Goal: Task Accomplishment & Management: Complete application form

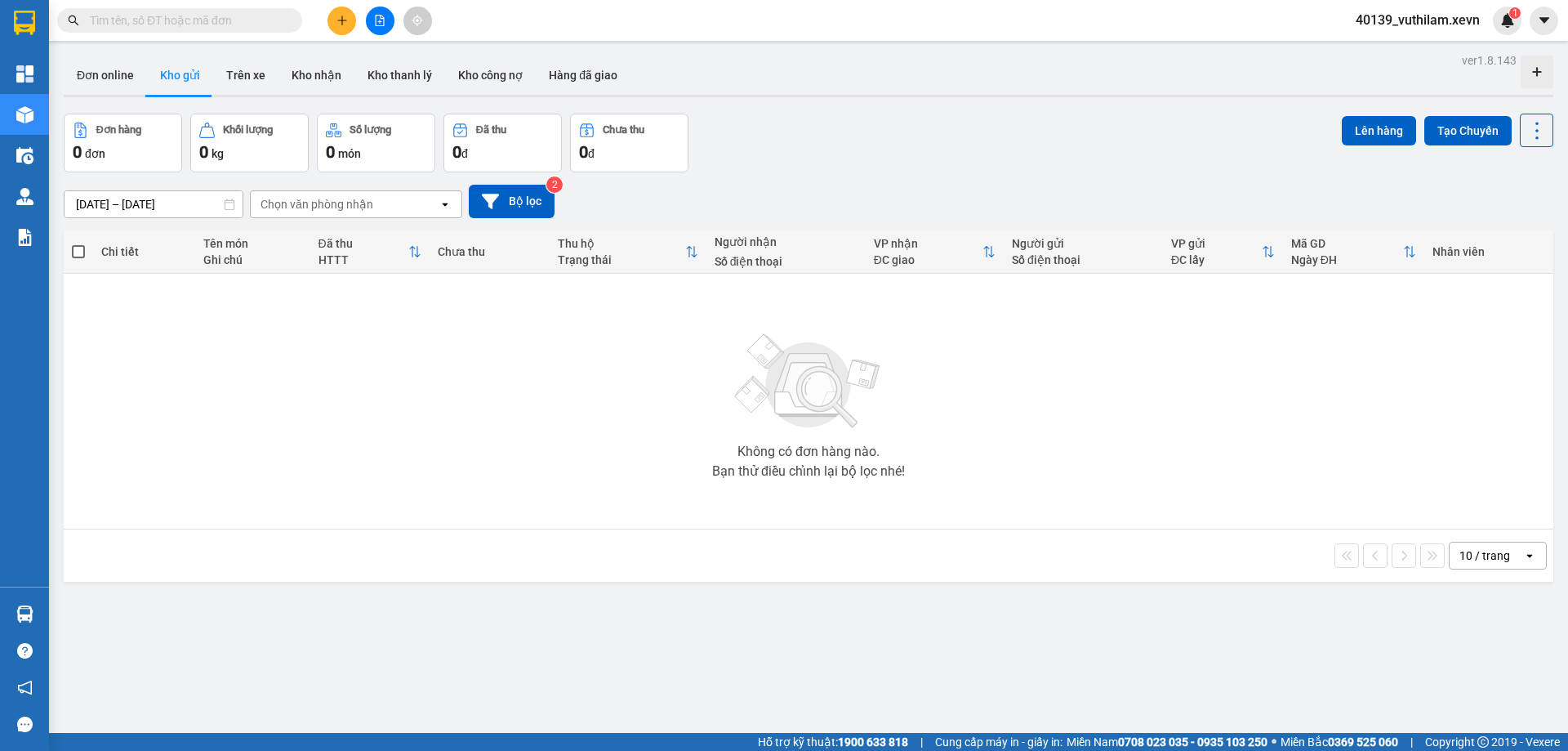
click at [160, 20] on input "text" at bounding box center [186, 20] width 193 height 18
paste input "VPT3008250002"
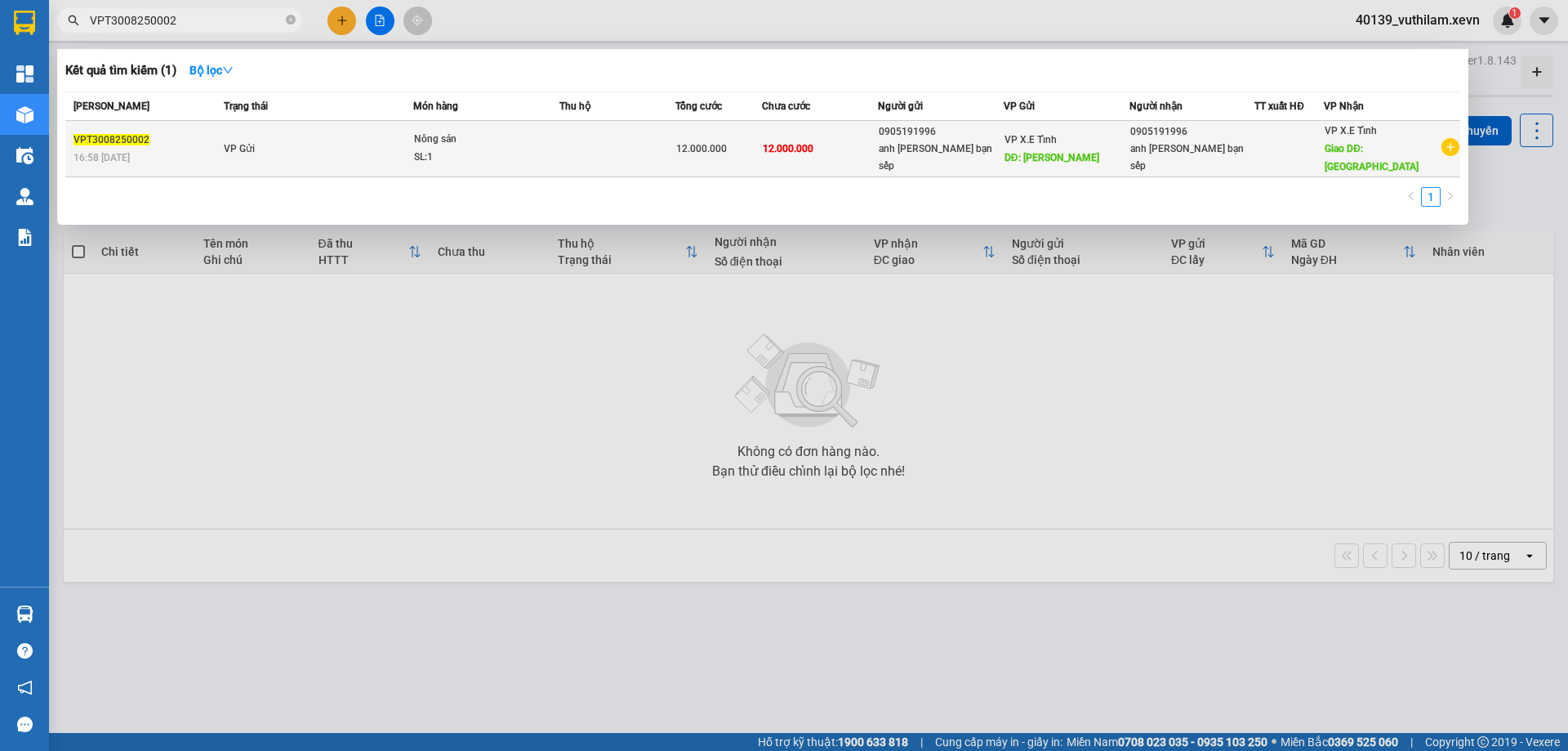
type input "VPT3008250002"
click at [565, 145] on td at bounding box center [617, 149] width 116 height 57
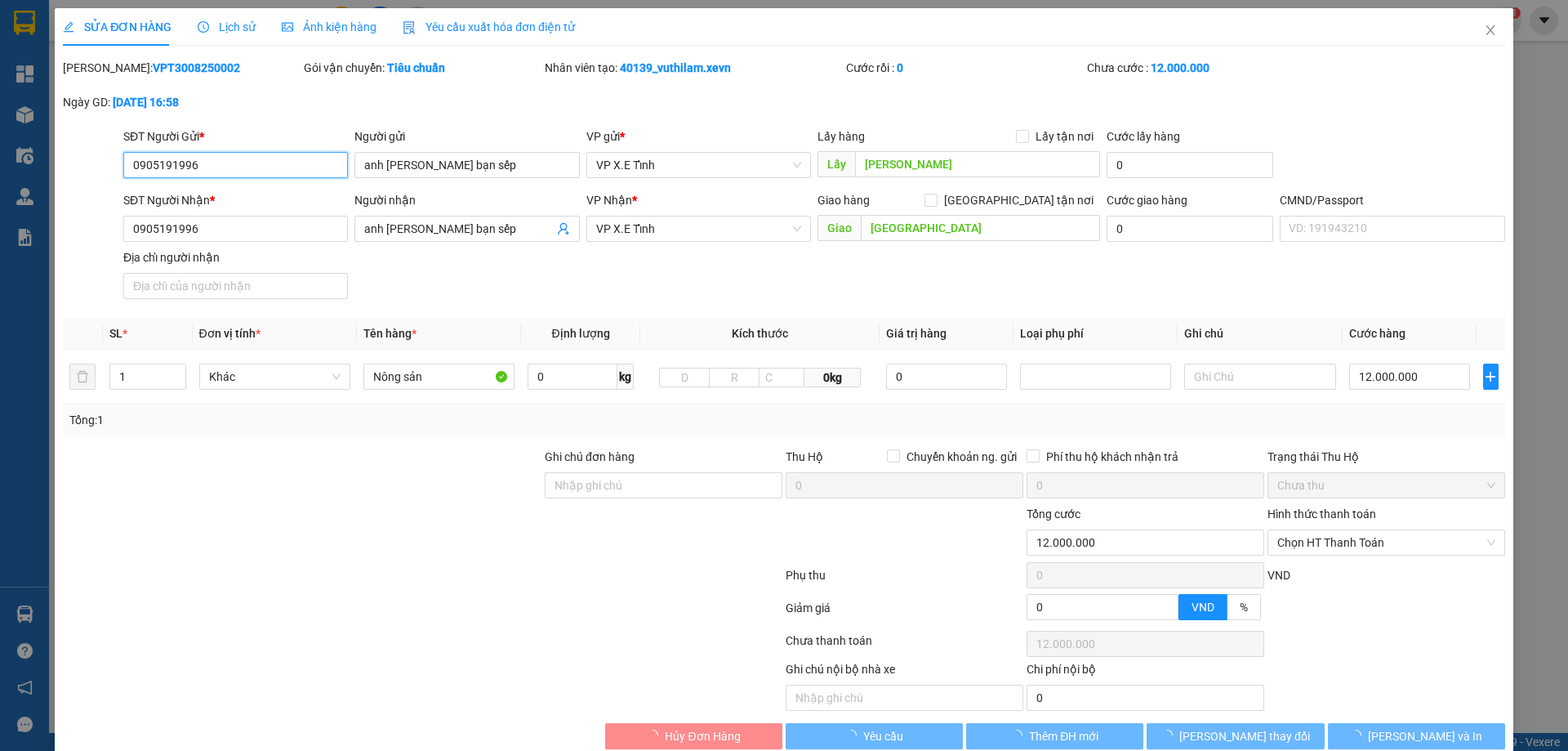
type input "0905191996"
type input "anh [PERSON_NAME] bạn sếp"
type input "[PERSON_NAME]"
type input "0905191996"
type input "anh [PERSON_NAME] bạn sếp"
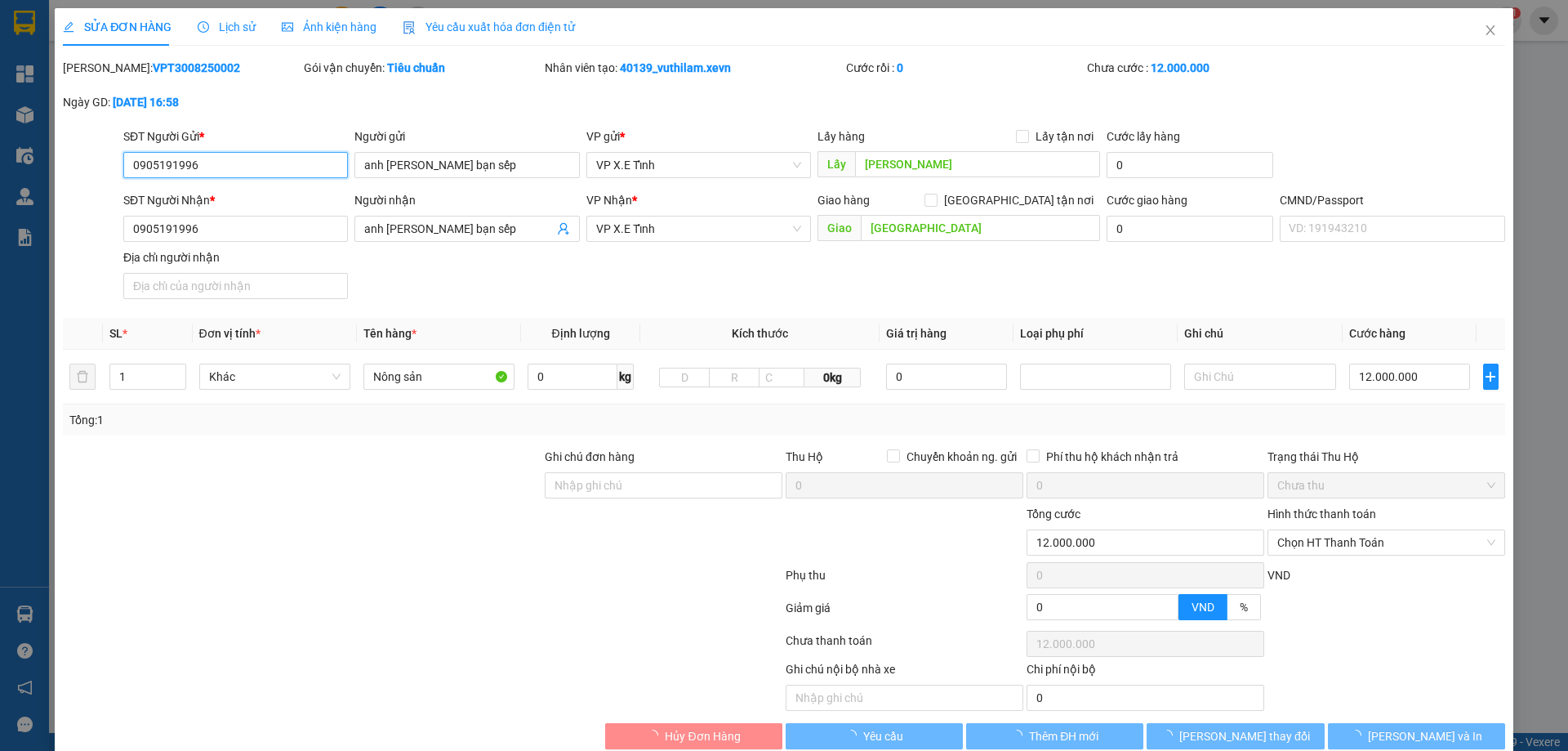
type input "[GEOGRAPHIC_DATA]"
type input "12.000.000"
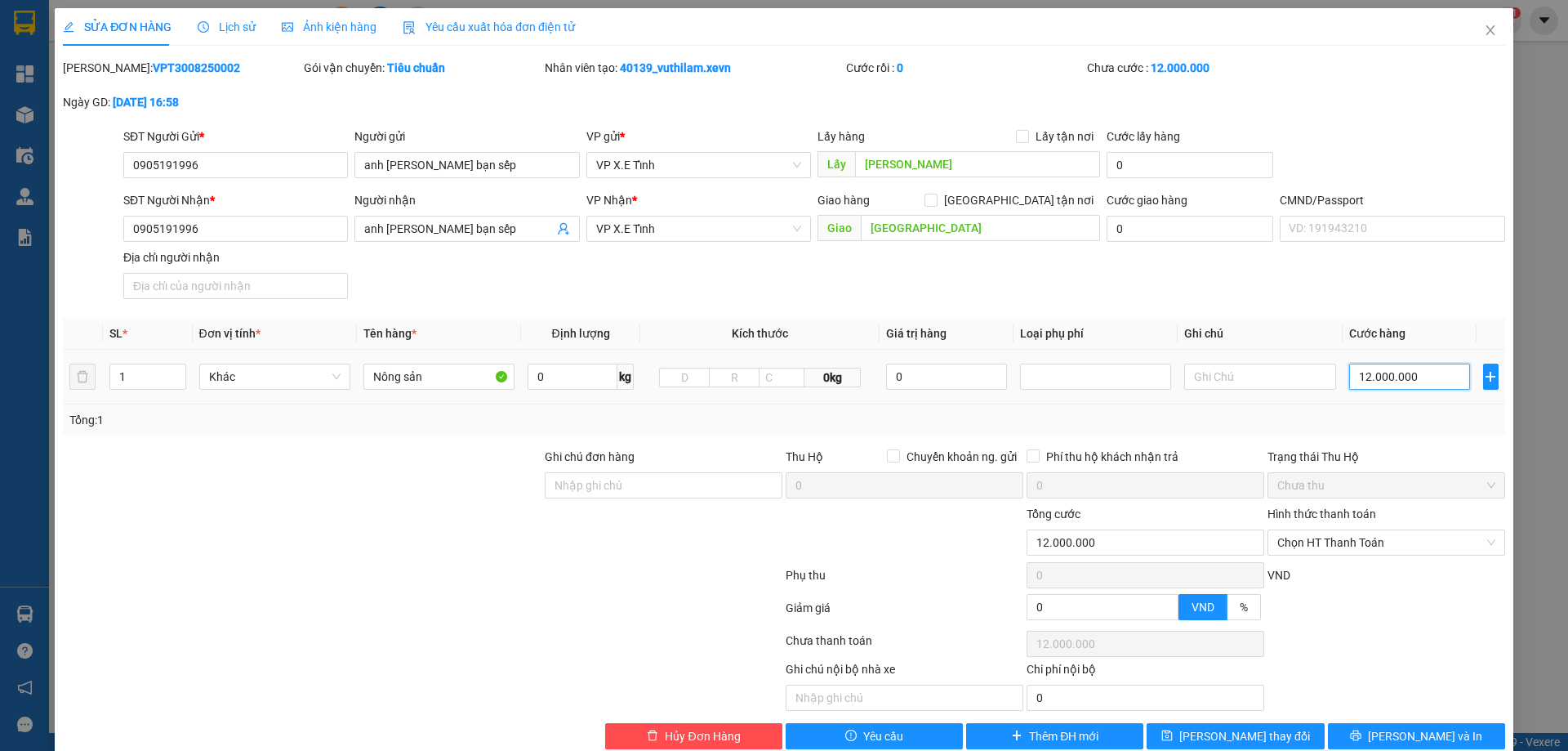
click at [1387, 378] on input "12.000.000" at bounding box center [1410, 377] width 122 height 26
type input "1"
type input "10"
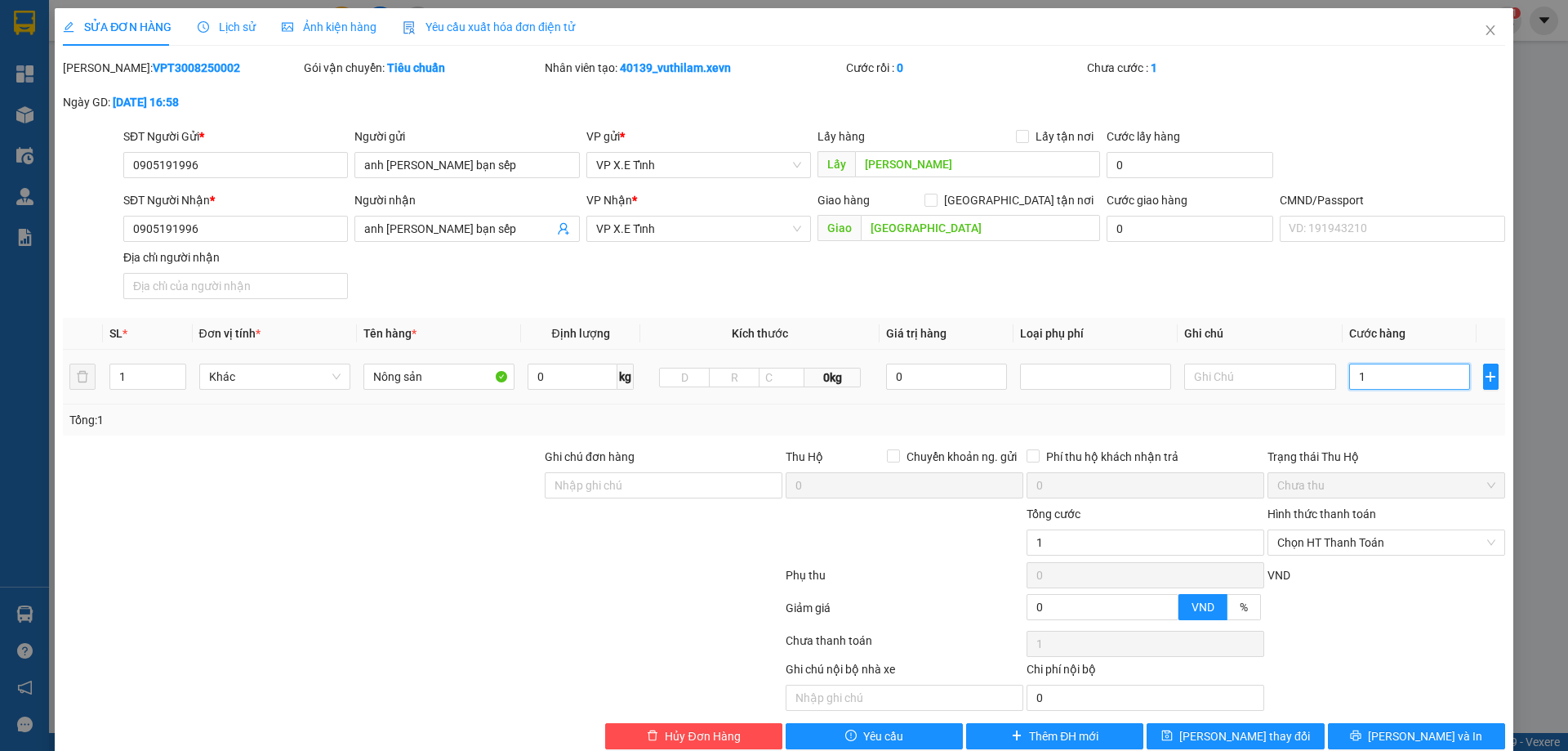
type input "10"
type input "105"
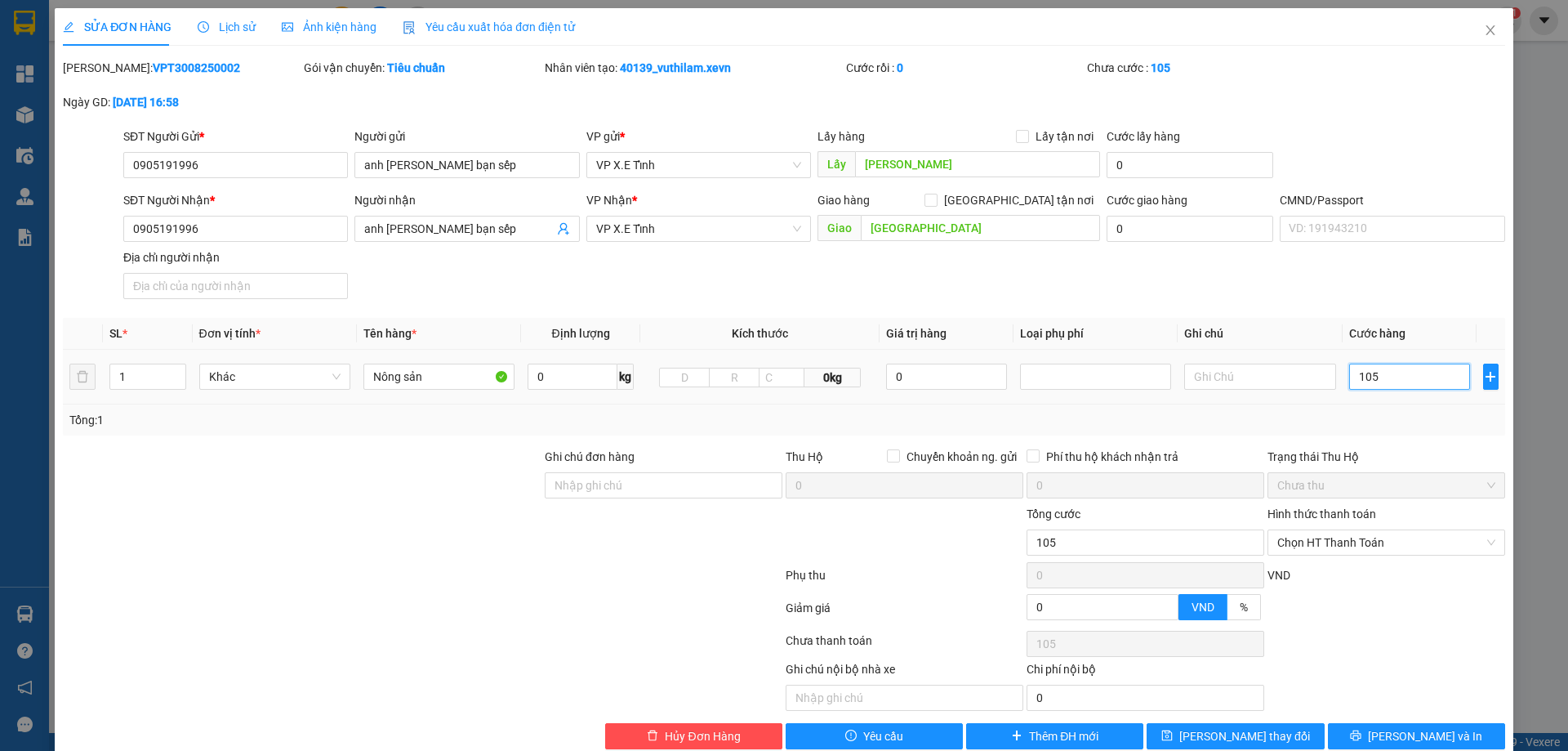
type input "1.050"
type input "10.500"
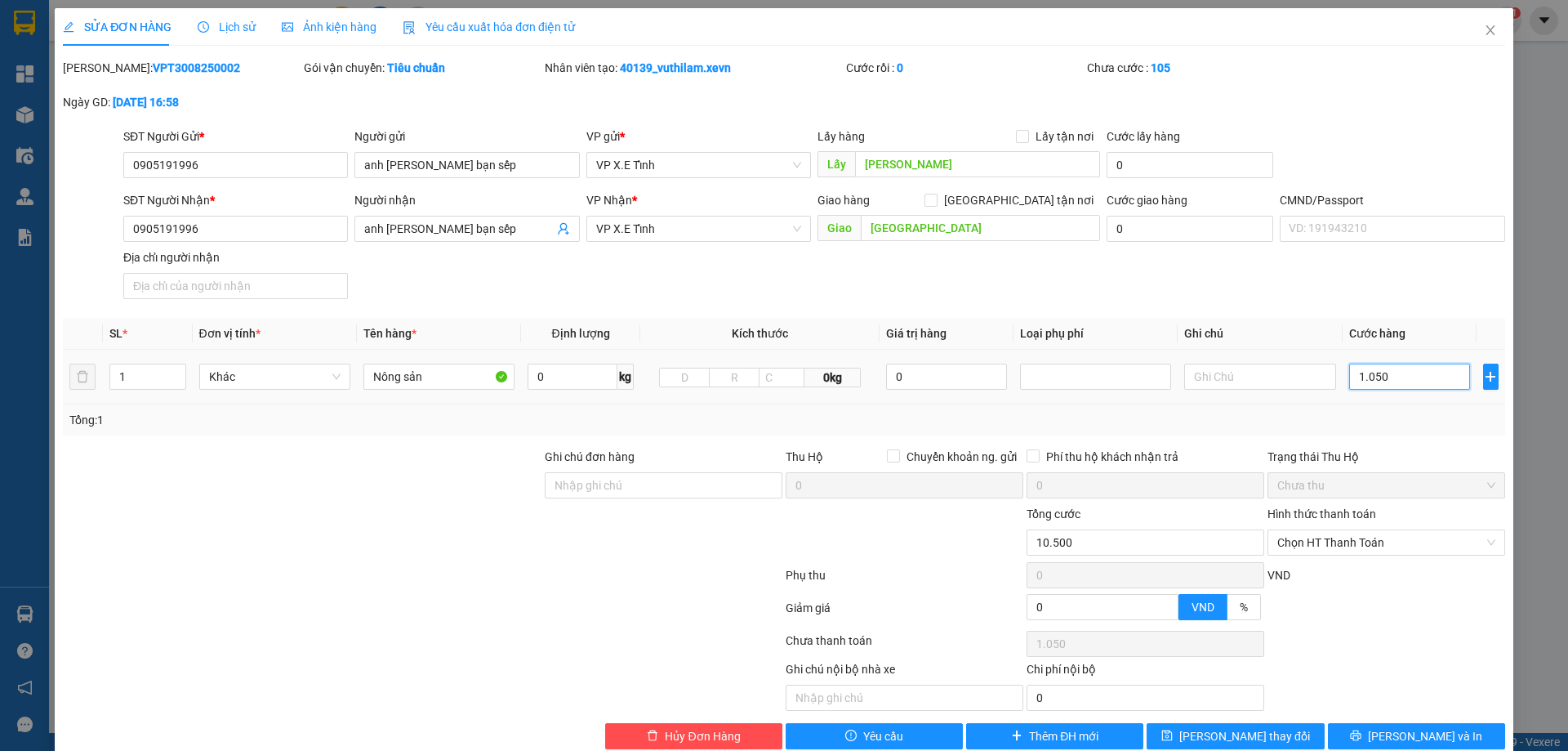
type input "10.500"
type input "105.000"
type input "1.050.000"
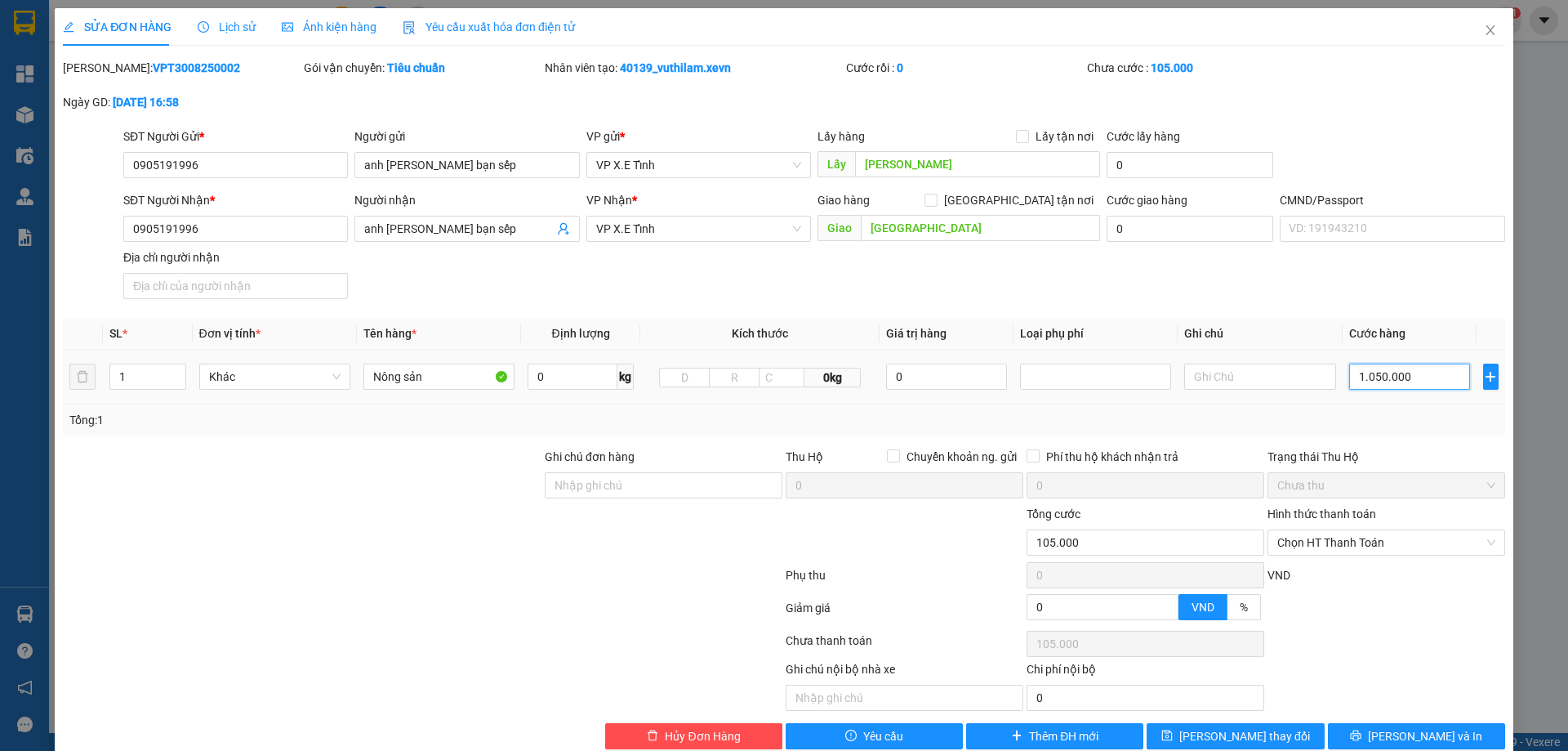
type input "1.050.000"
type input "10.500.000"
click at [1214, 733] on span "[PERSON_NAME] thay đổi" at bounding box center [1245, 735] width 130 height 18
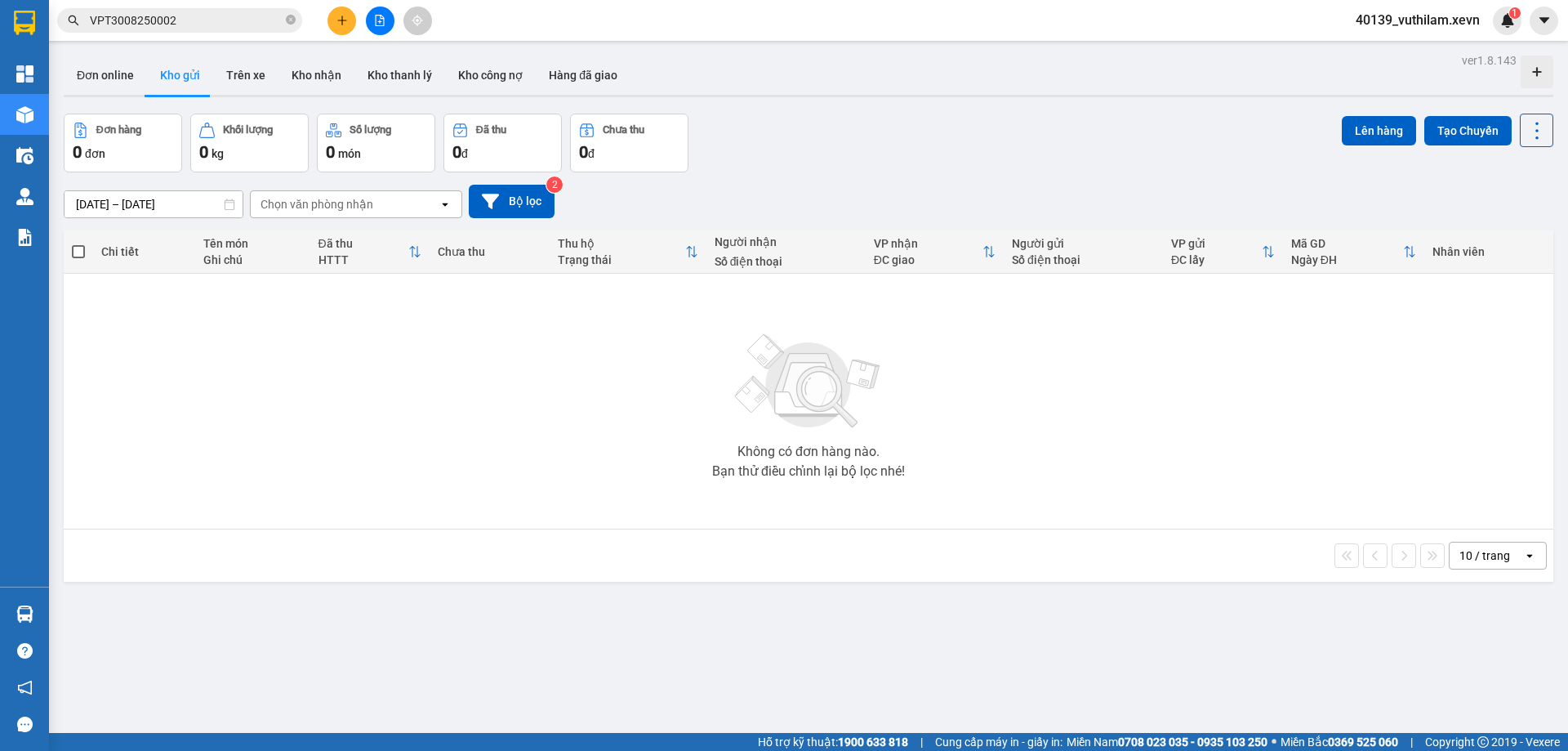
click at [222, 31] on span "VPT3008250002" at bounding box center [179, 20] width 245 height 24
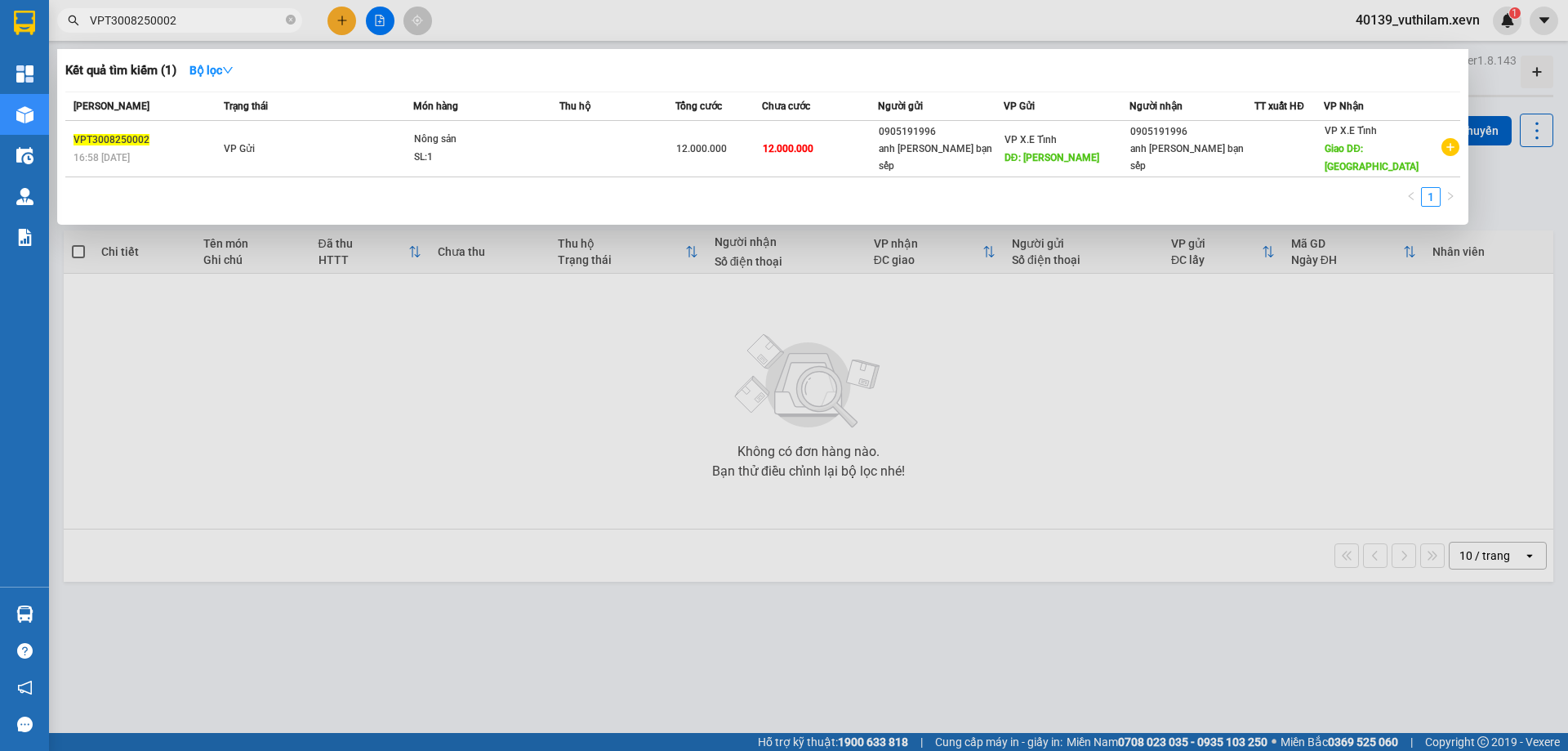
click at [211, 14] on input "VPT3008250002" at bounding box center [186, 20] width 193 height 18
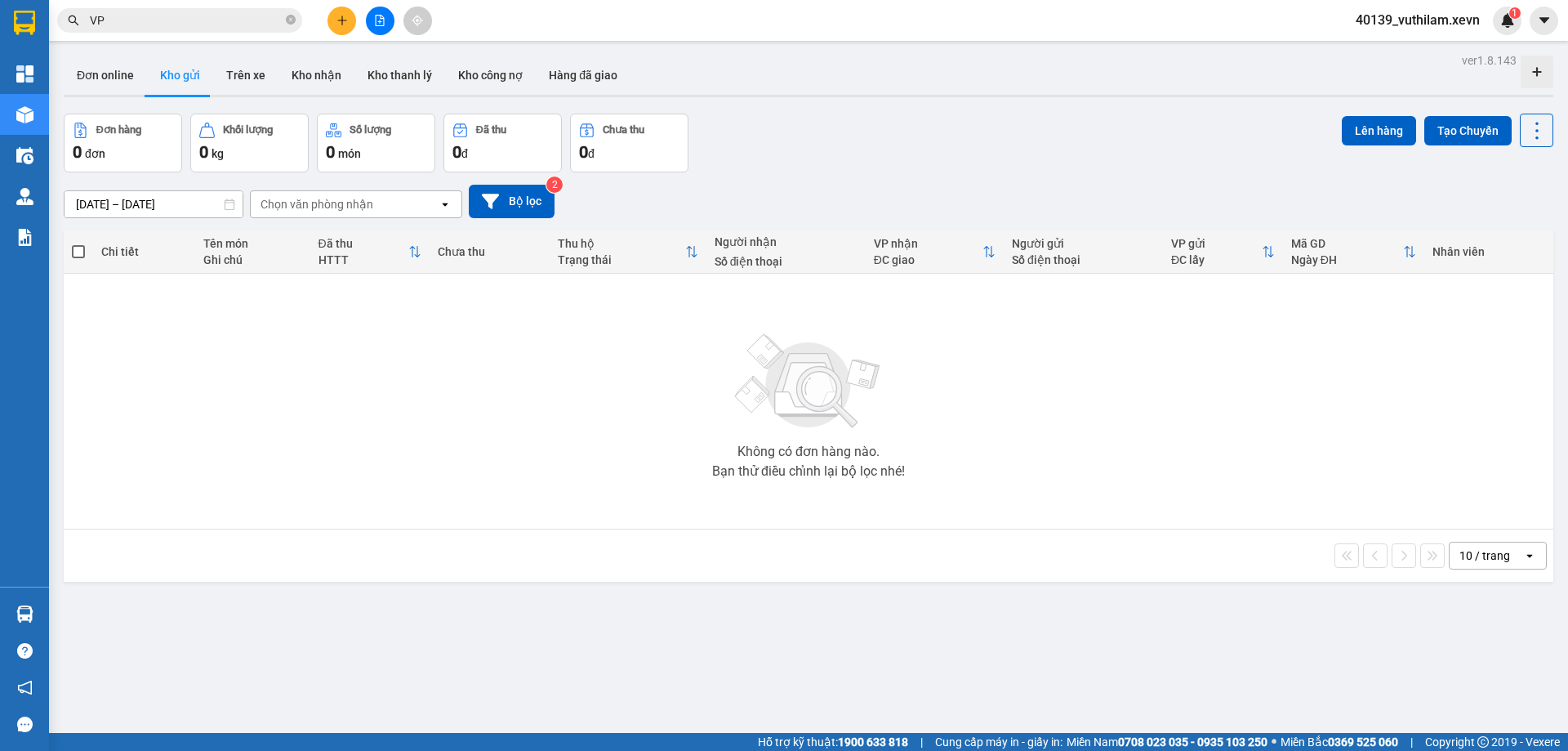
type input "V"
paste input "VPT3008250003"
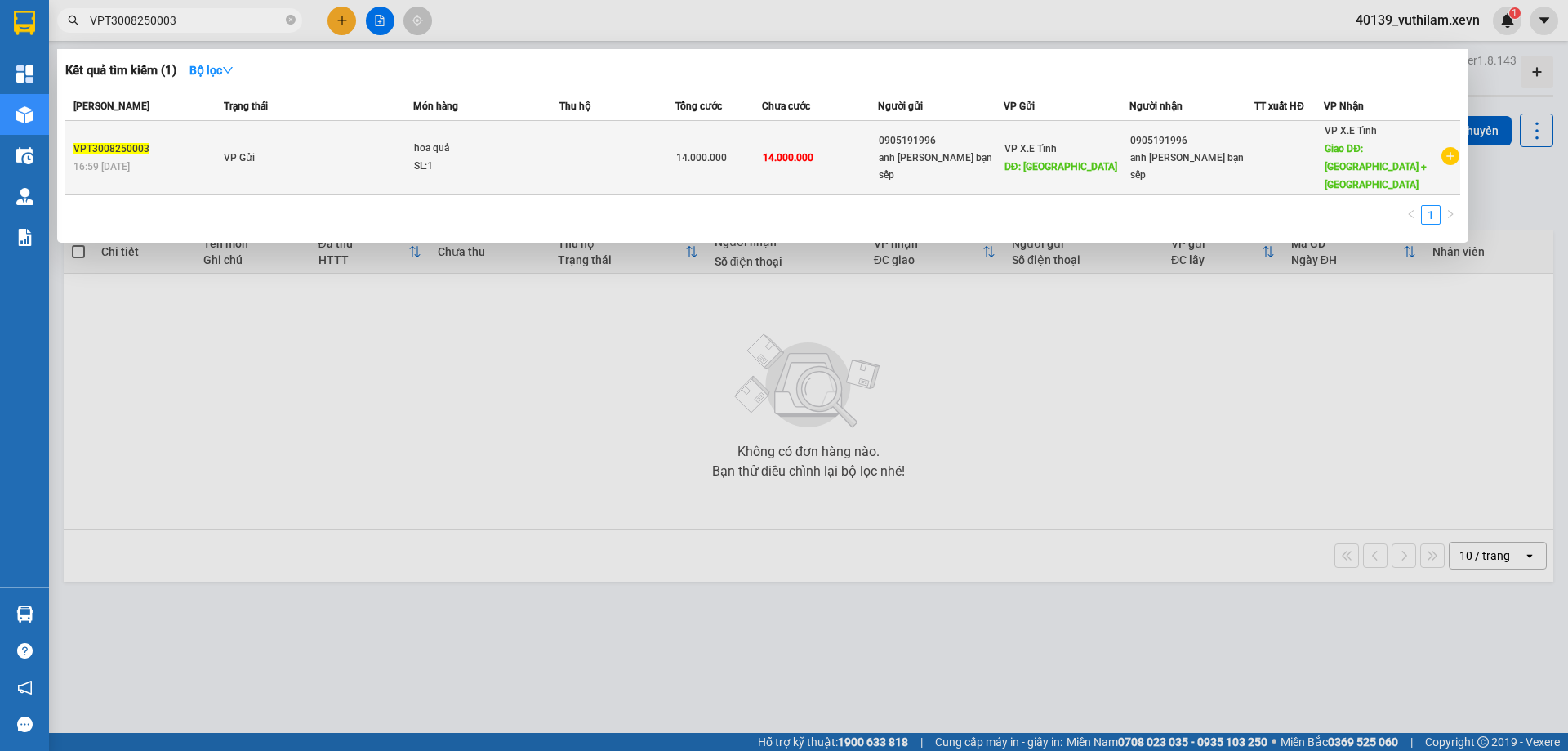
type input "VPT3008250003"
click at [935, 156] on div "anh [PERSON_NAME] bạn sếp" at bounding box center [941, 167] width 124 height 34
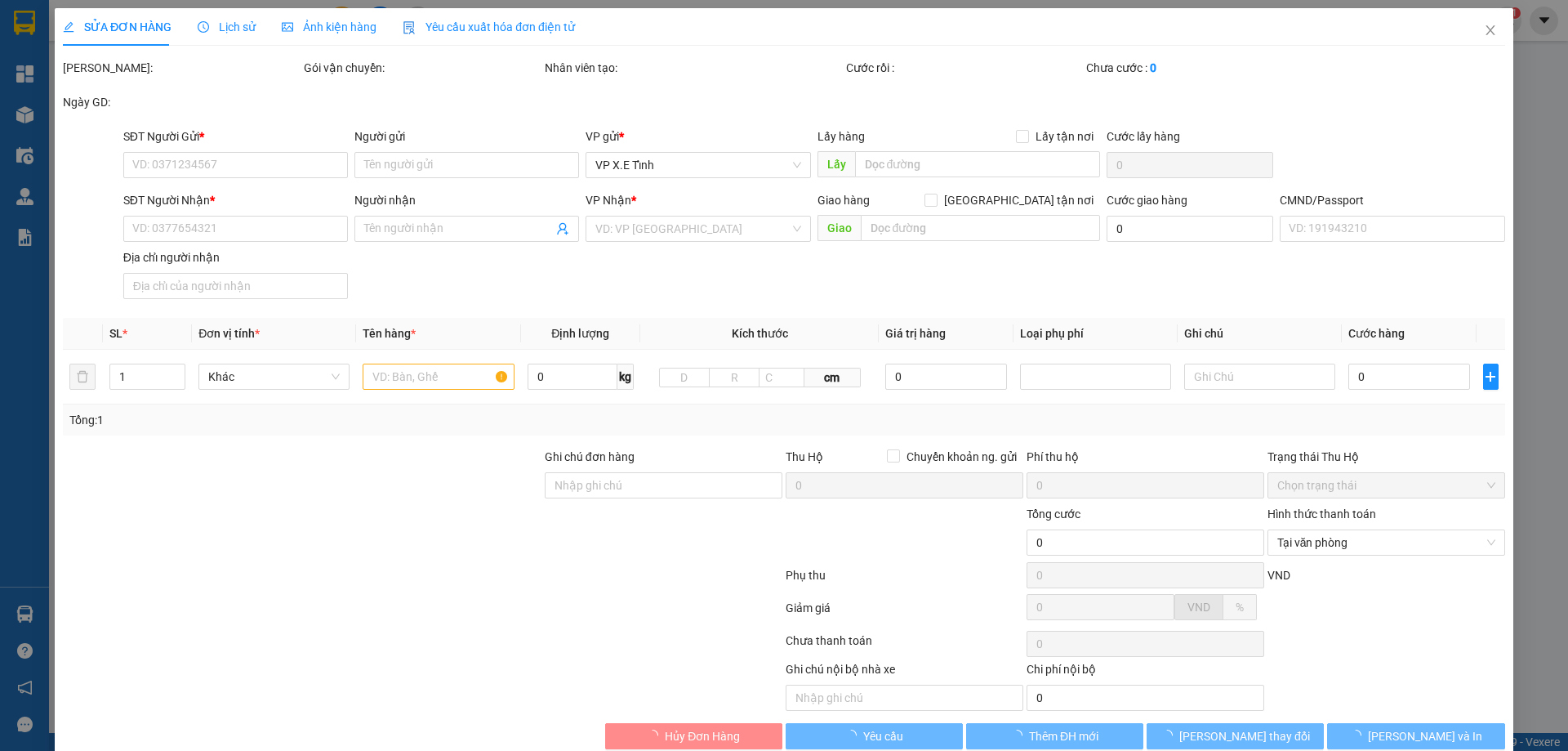
type input "0905191996"
type input "anh [PERSON_NAME] bạn sếp"
type input "[GEOGRAPHIC_DATA]"
type input "0905191996"
type input "anh [PERSON_NAME] bạn sếp"
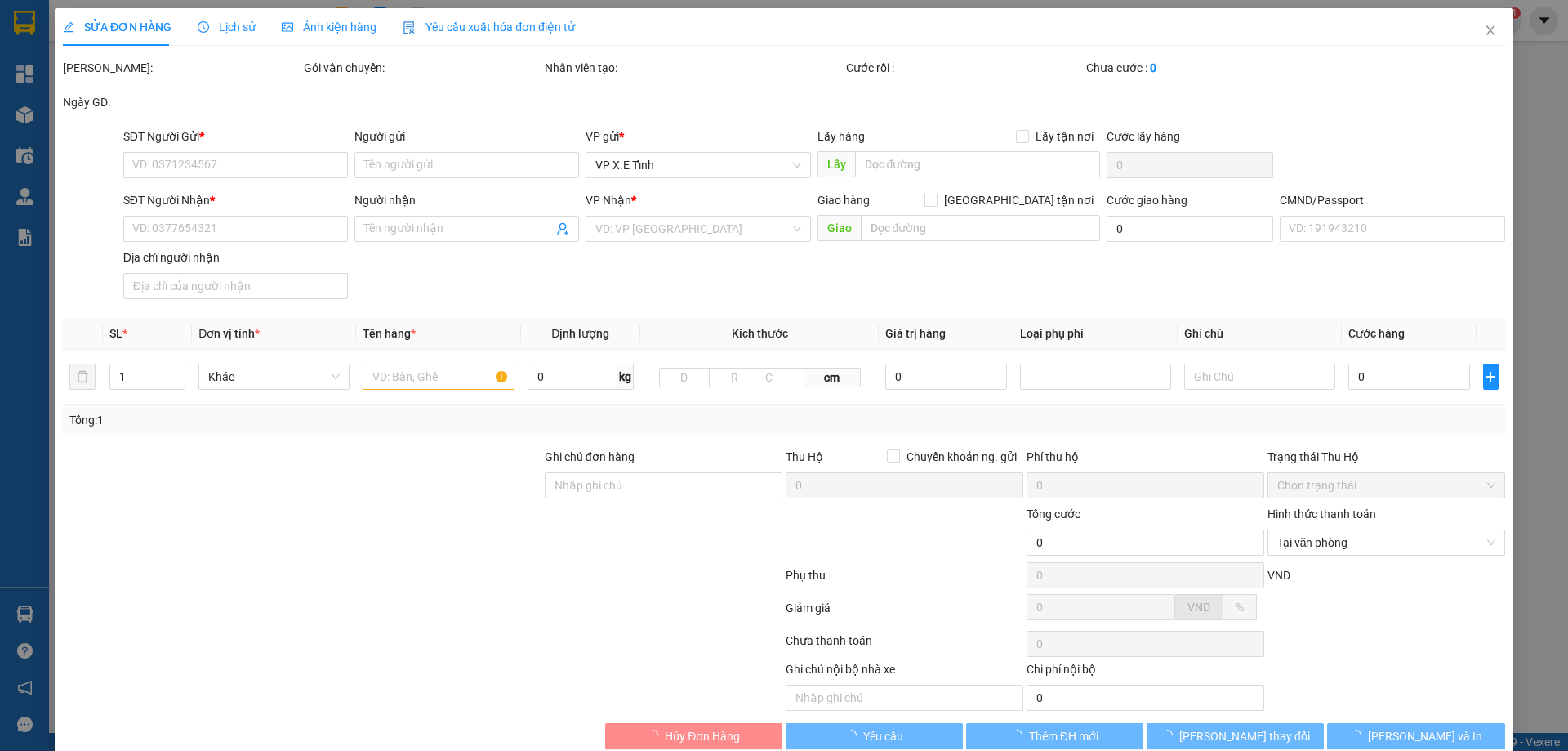
type input "Nghệ An + [GEOGRAPHIC_DATA]"
type input "chưa có giá"
type input "14.000.000"
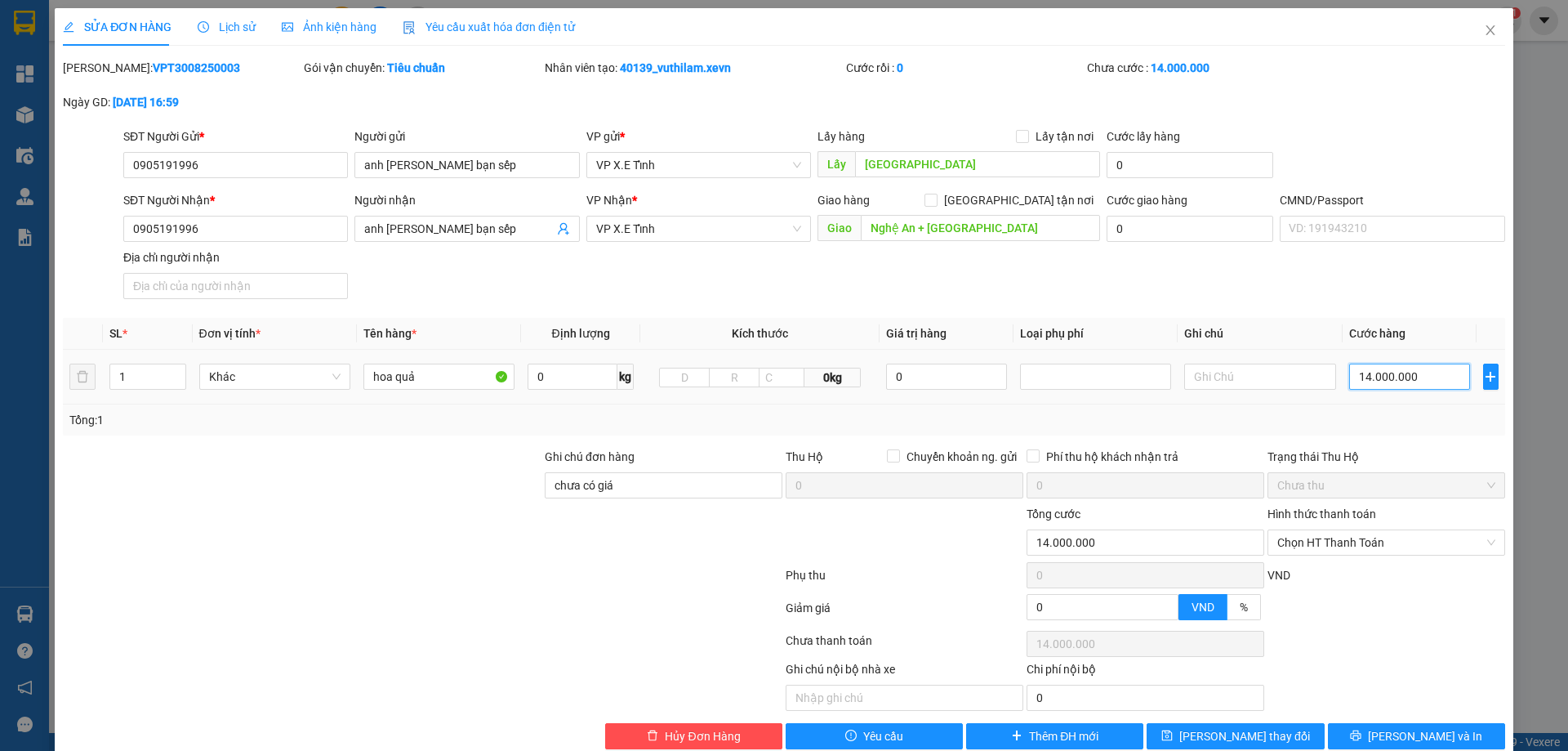
click at [1411, 371] on input "14.000.000" at bounding box center [1410, 377] width 122 height 26
paste input "8.600.000"
type input "8.600.000"
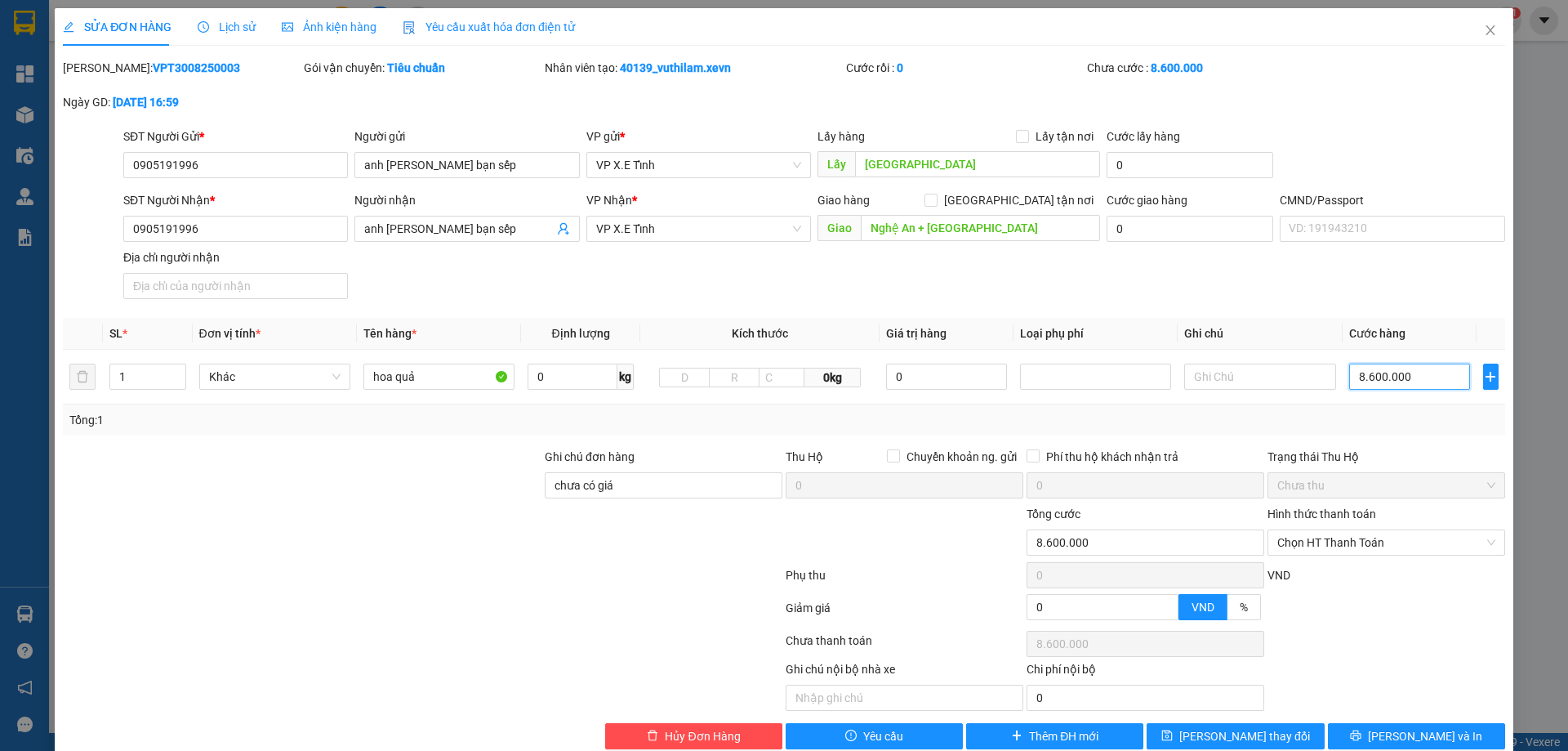
scroll to position [30, 0]
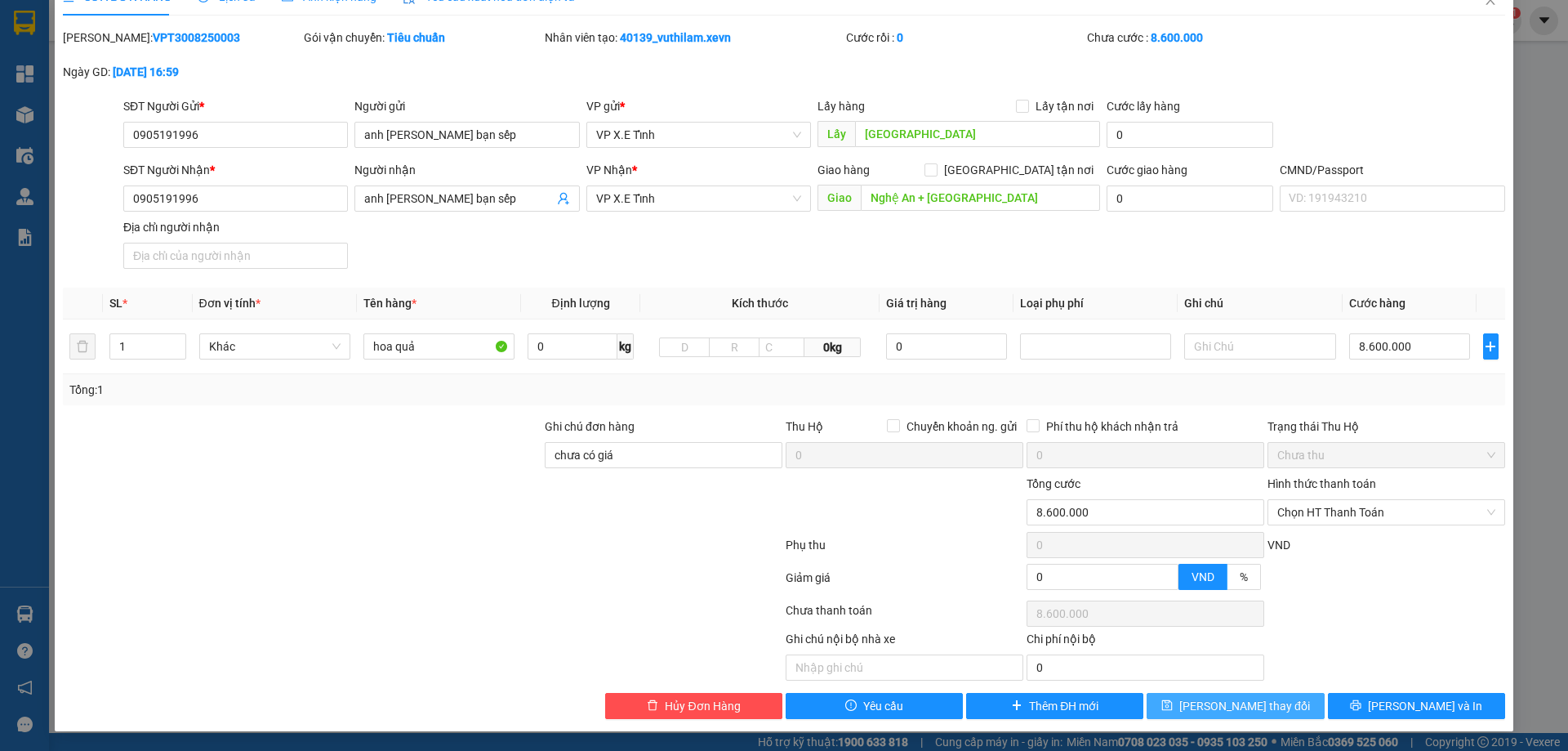
type input "8.600.000"
click at [1224, 708] on span "[PERSON_NAME] thay đổi" at bounding box center [1245, 705] width 130 height 18
